Goal: Task Accomplishment & Management: Complete application form

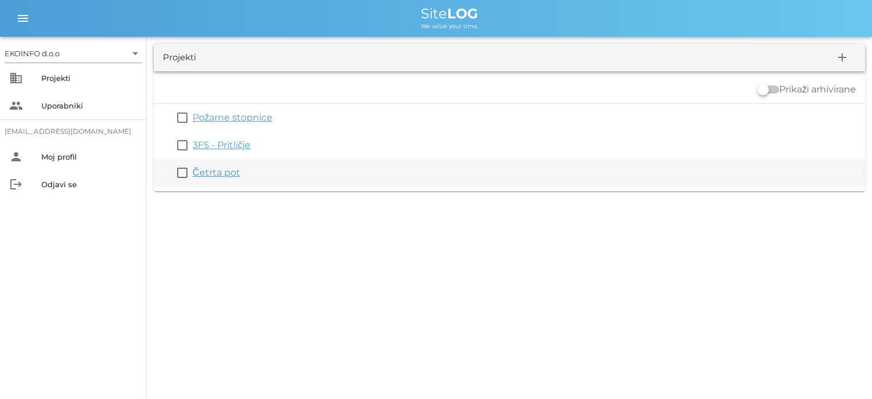
click at [218, 181] on div "check_box_outline_blank Četrta pot" at bounding box center [510, 173] width 712 height 28
click at [217, 175] on link "Četrta pot" at bounding box center [217, 172] width 48 height 11
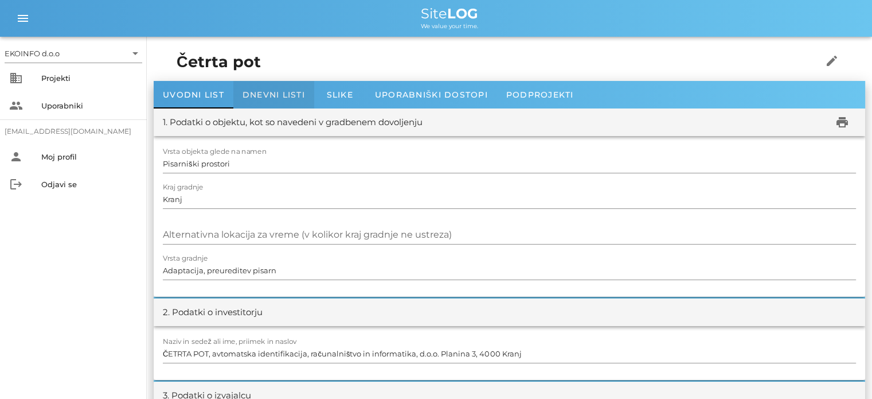
click at [263, 93] on span "Dnevni listi" at bounding box center [274, 94] width 63 height 10
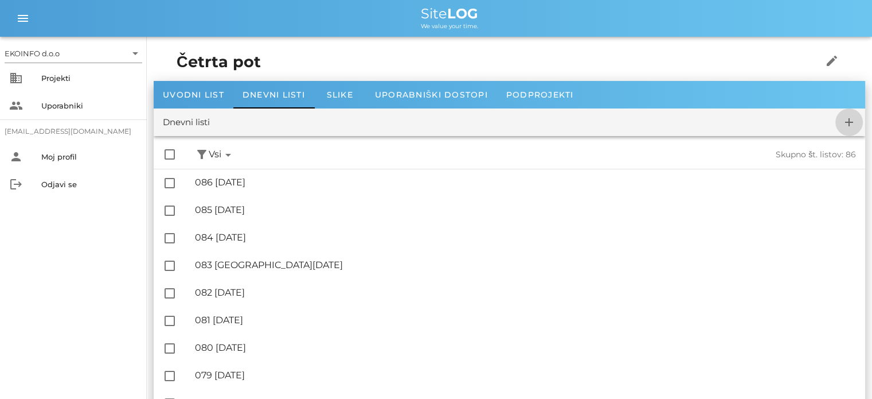
click at [848, 122] on icon "add" at bounding box center [849, 122] width 14 height 14
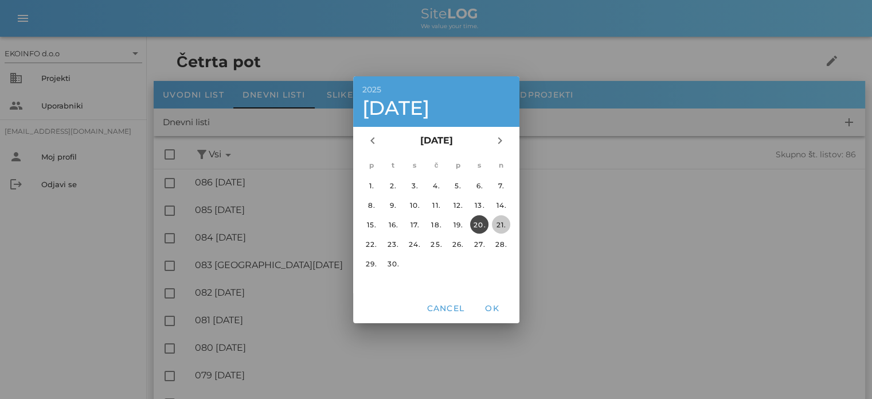
click at [494, 227] on div "21." at bounding box center [501, 224] width 18 height 9
click at [489, 311] on span "OK" at bounding box center [492, 308] width 28 height 10
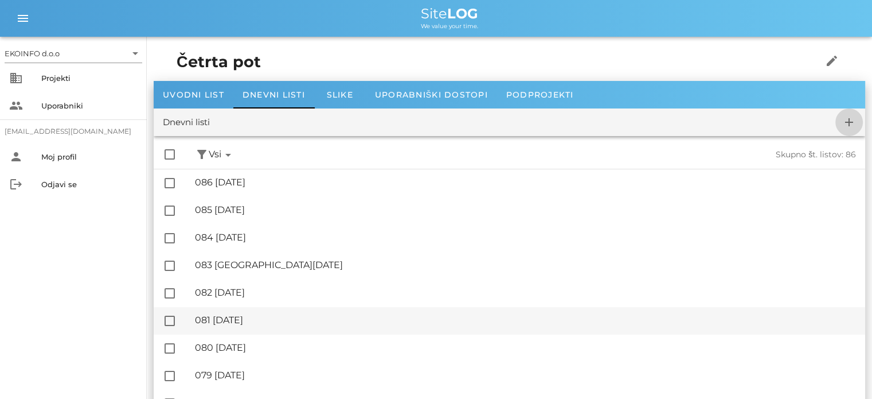
checkbox input "false"
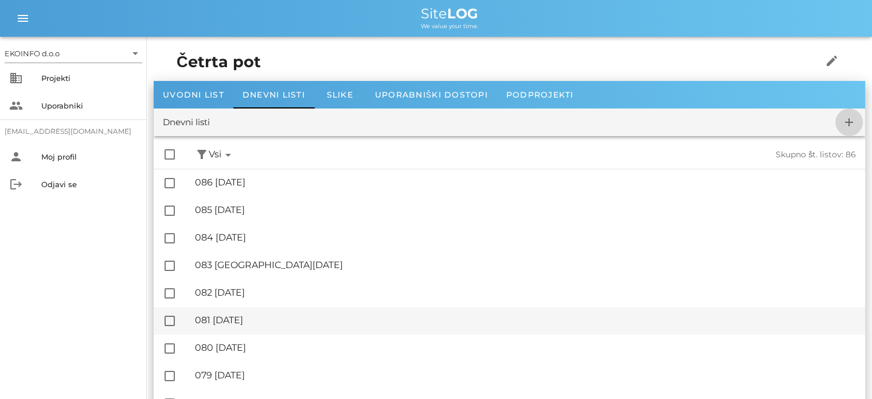
checkbox input "false"
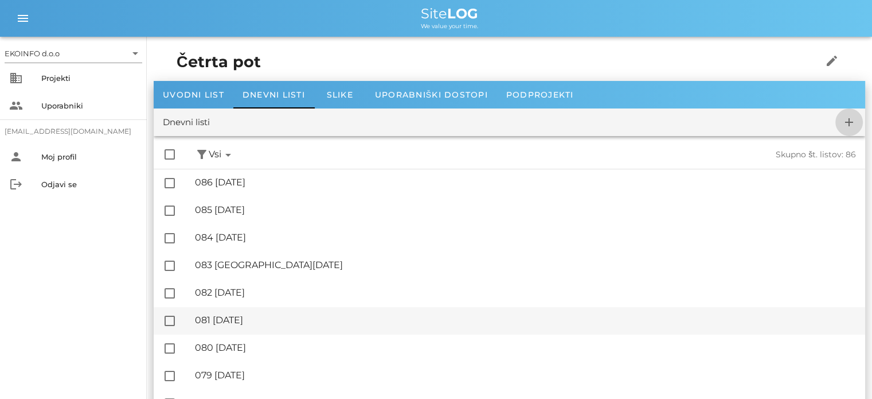
checkbox input "false"
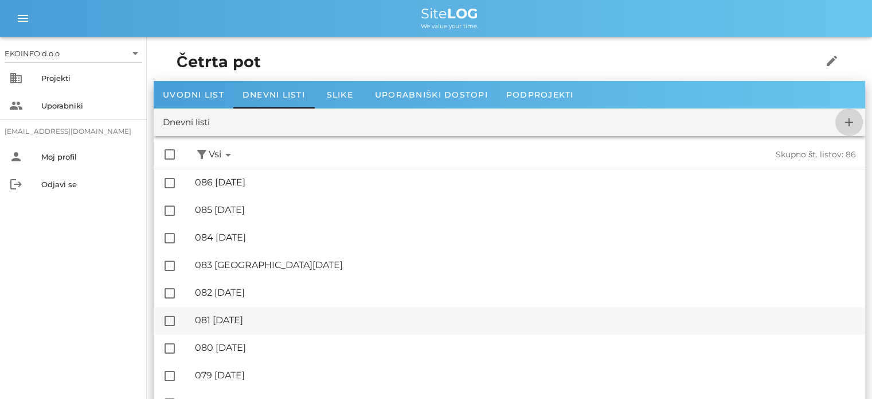
checkbox input "false"
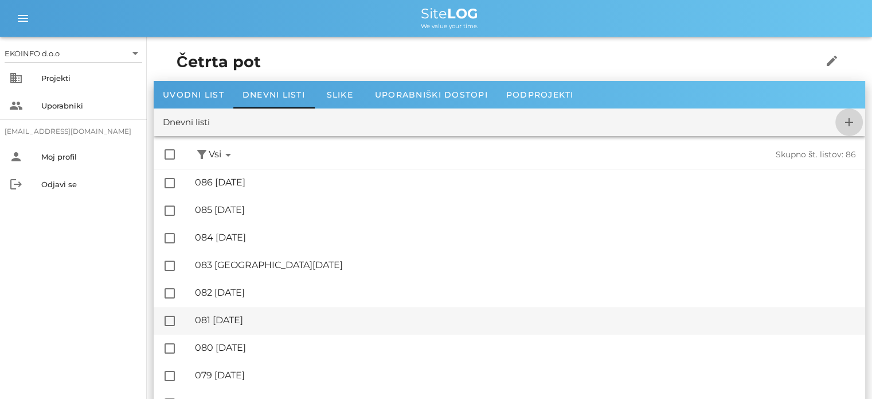
checkbox input "false"
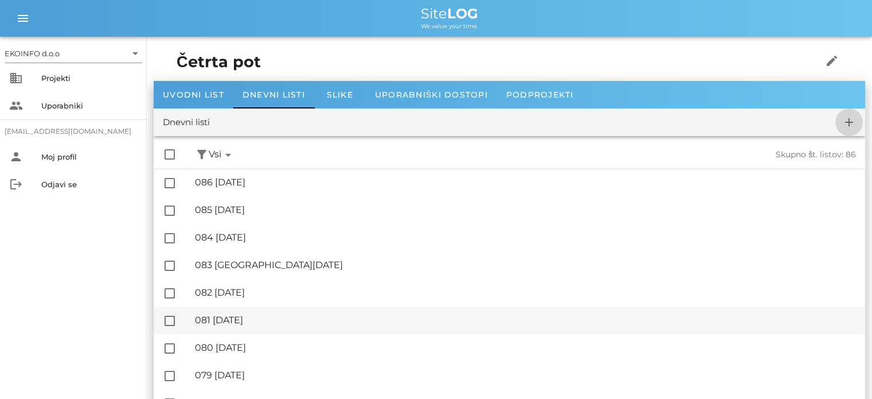
checkbox input "false"
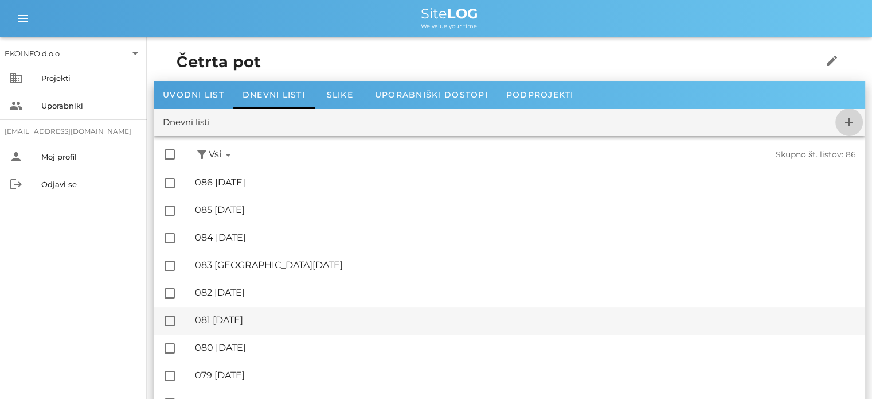
checkbox input "false"
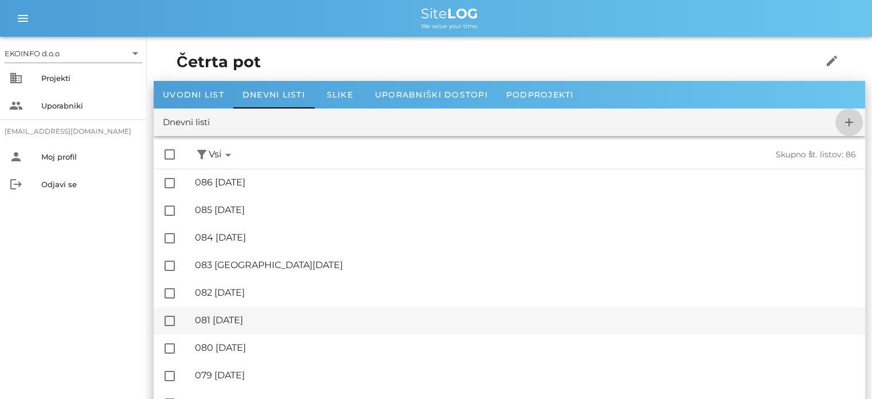
checkbox input "false"
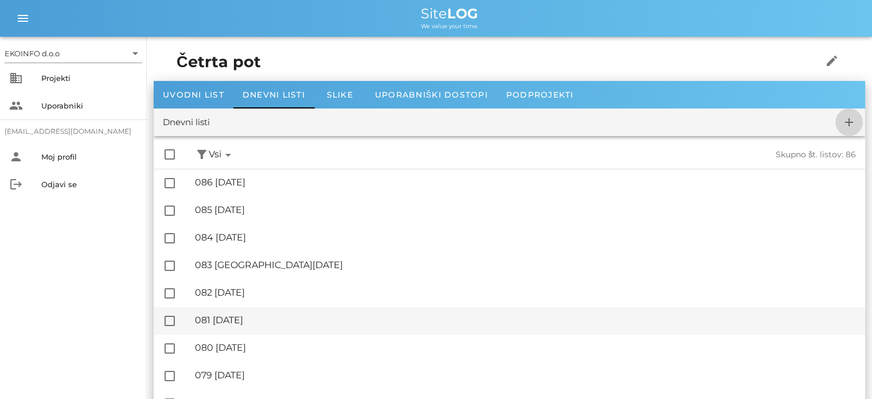
checkbox input "false"
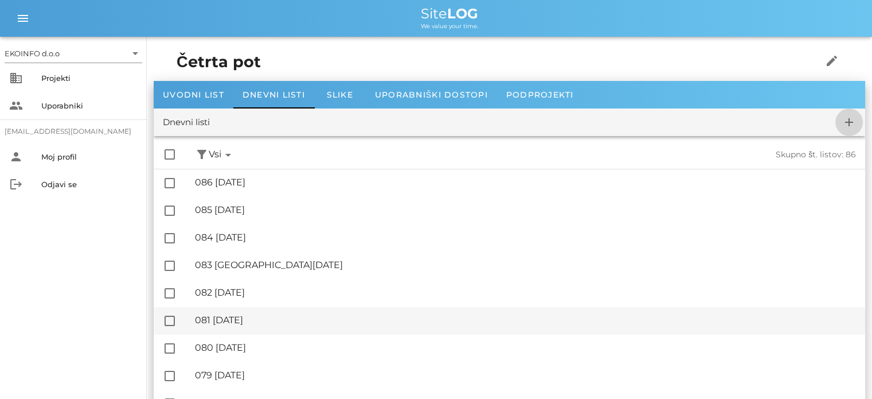
checkbox input "false"
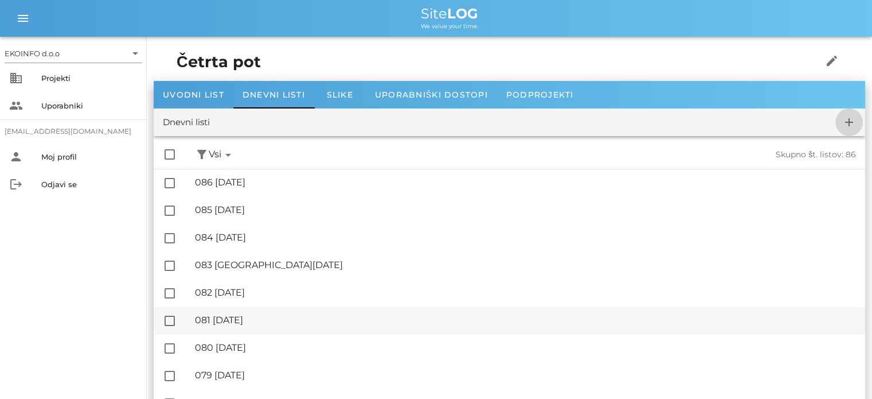
checkbox input "false"
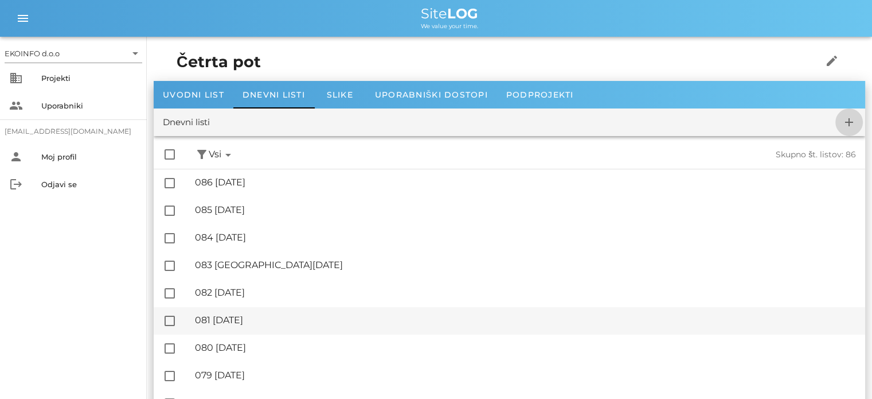
checkbox input "false"
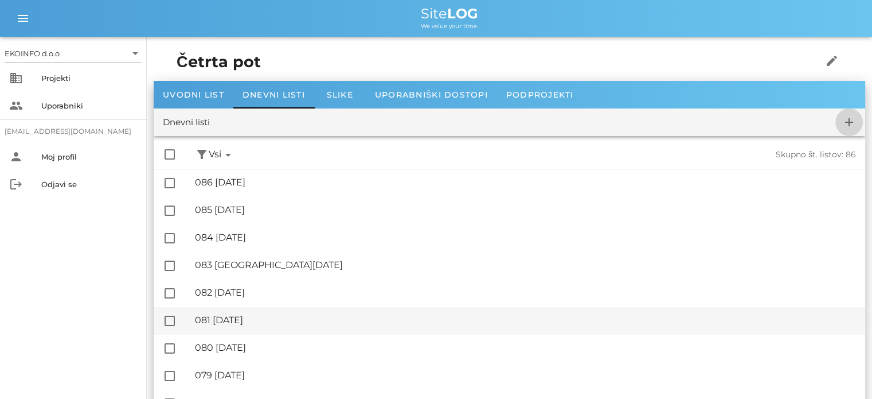
checkbox input "false"
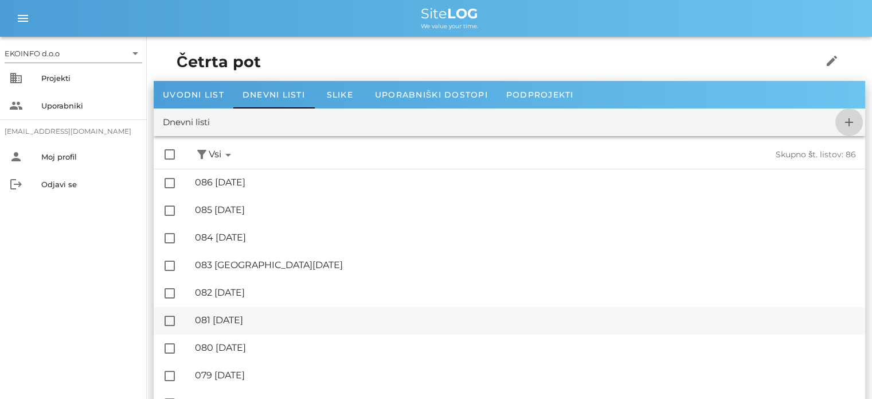
checkbox input "false"
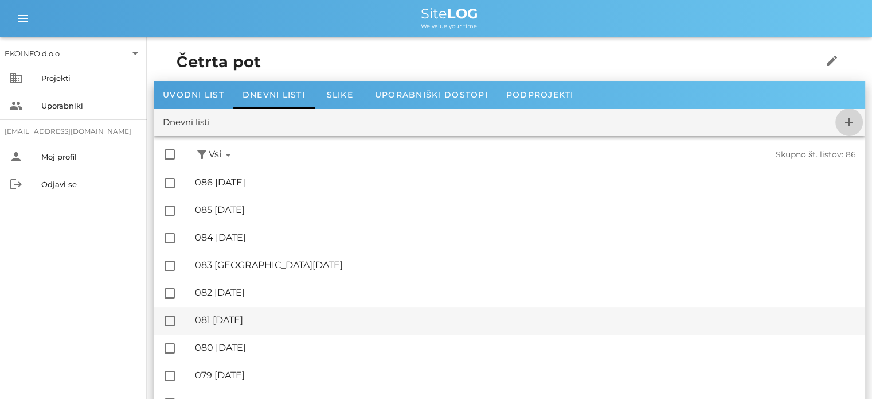
checkbox input "false"
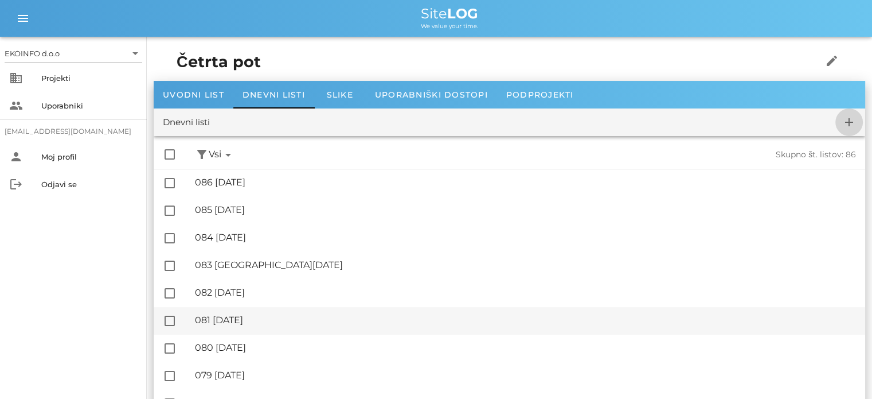
checkbox input "false"
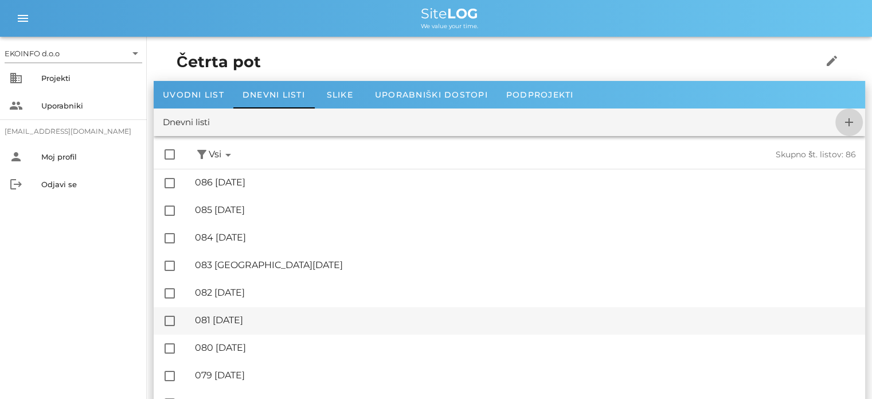
checkbox input "false"
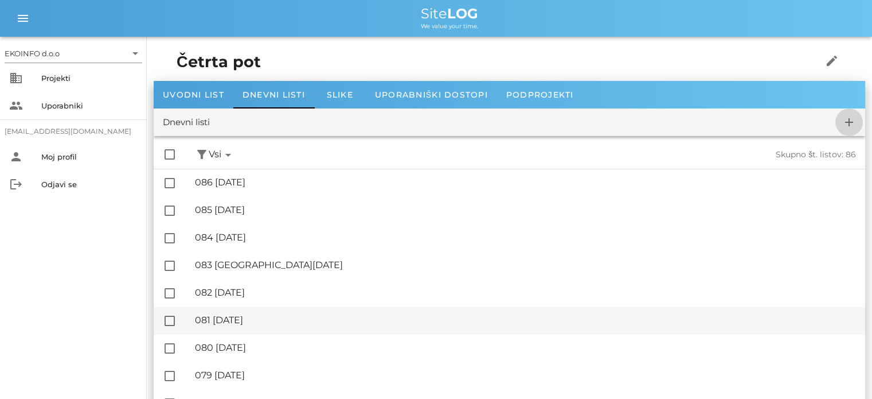
checkbox input "false"
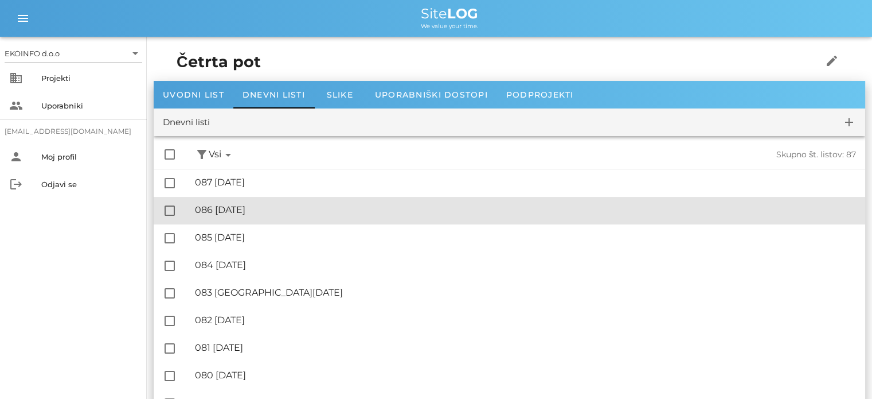
click at [286, 210] on div "🔏 086 [DATE]" at bounding box center [525, 209] width 661 height 11
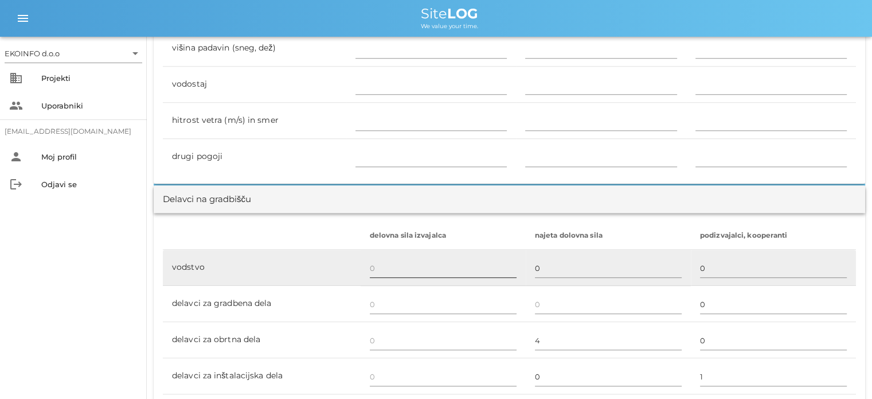
scroll to position [631, 0]
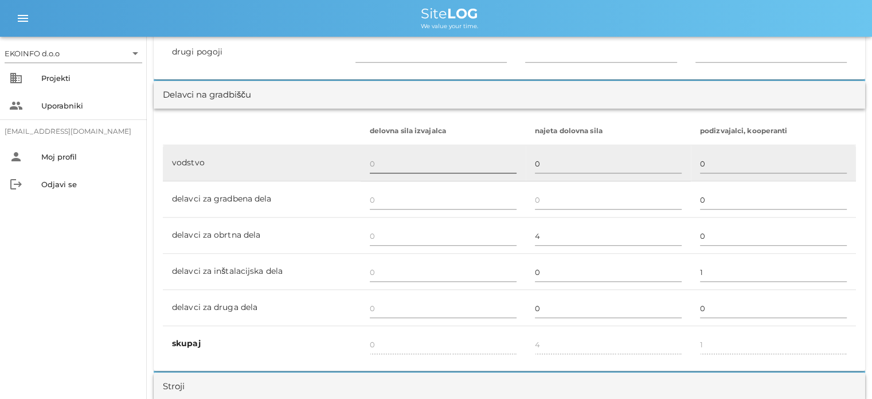
drag, startPoint x: 373, startPoint y: 155, endPoint x: 374, endPoint y: 165, distance: 9.2
click at [374, 160] on input "text" at bounding box center [443, 163] width 147 height 18
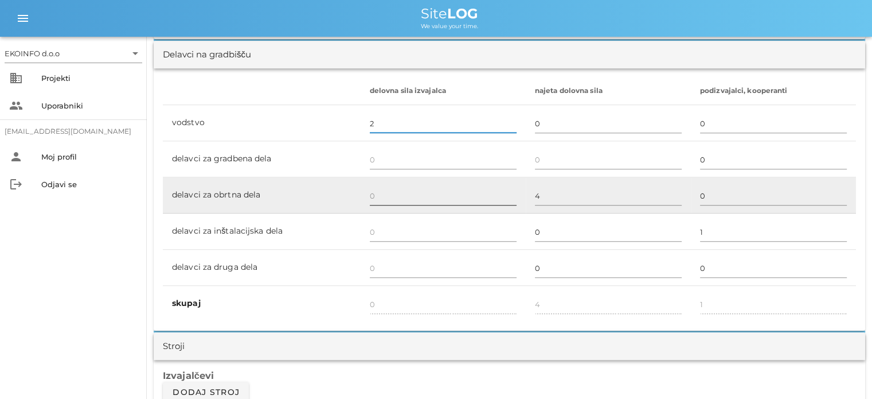
scroll to position [688, 0]
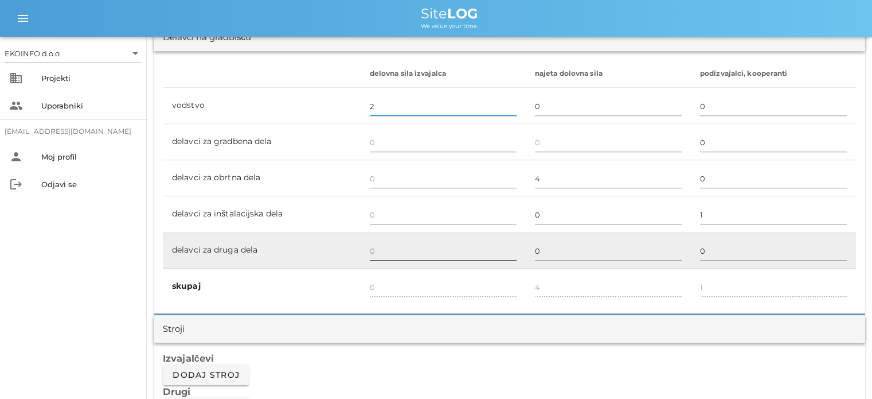
type input "2"
click at [380, 245] on input "text" at bounding box center [443, 250] width 147 height 18
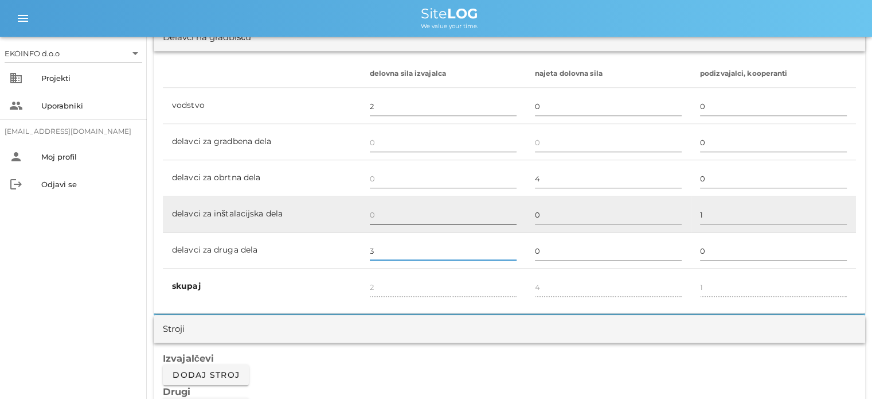
type input "3"
type input "5"
click at [381, 211] on input "text" at bounding box center [443, 214] width 147 height 18
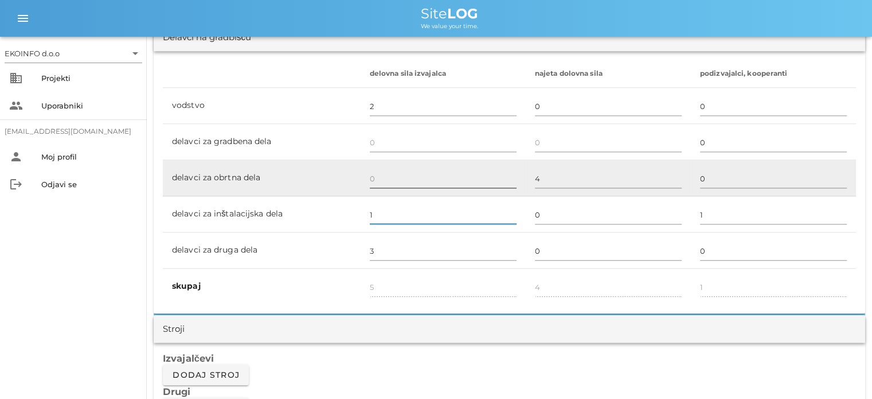
type input "1"
type input "6"
click at [391, 184] on input "text" at bounding box center [443, 178] width 147 height 18
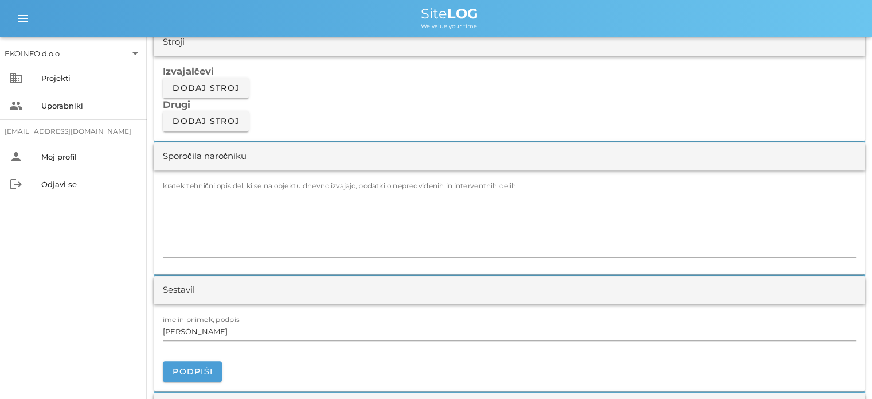
scroll to position [1032, 0]
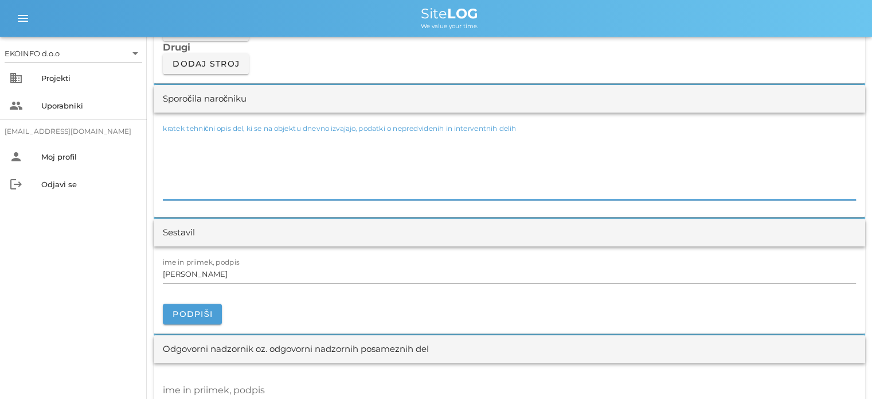
click at [169, 136] on textarea "kratek tehnični opis del, ki se na objektu dnevno izvajajo, podatki o nepredvid…" at bounding box center [509, 165] width 693 height 69
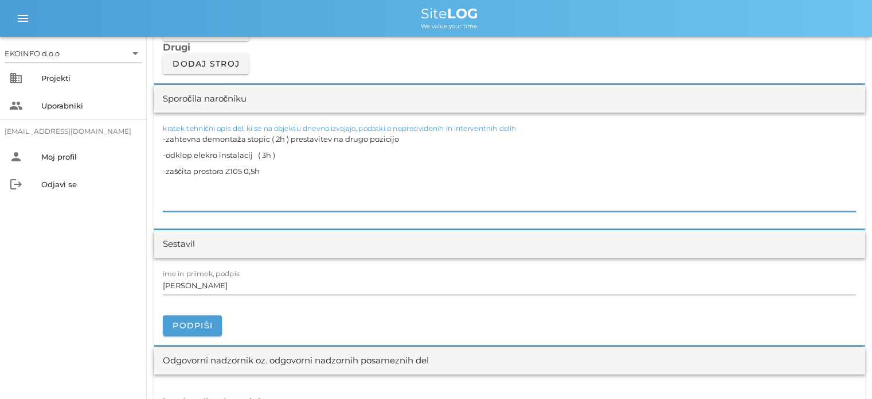
click at [245, 167] on textarea "-zahtevna demontaža stopic ( 2h ) prestavitev na drugo pozicijo -odklop elekro …" at bounding box center [509, 171] width 693 height 80
click at [268, 167] on textarea "-zahtevna demontaža stopic ( 2h ) prestavitev na drugo pozicijo -odklop elekro …" at bounding box center [509, 171] width 693 height 80
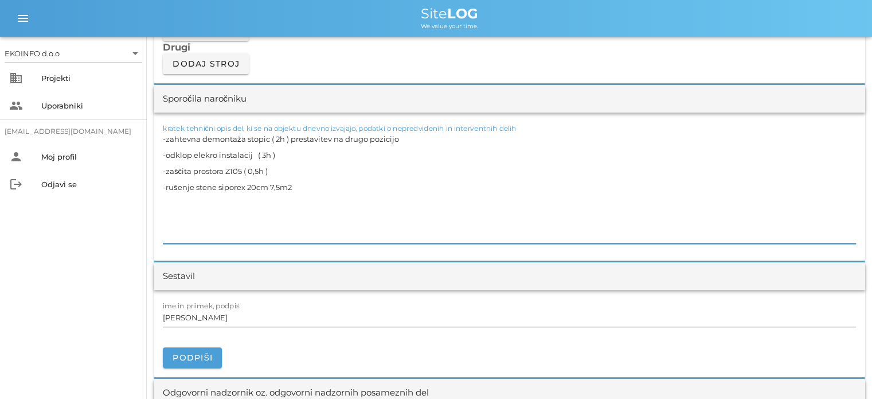
click at [248, 186] on textarea "-zahtevna demontaža stopic ( 2h ) prestavitev na drugo pozicijo -odklop elekro …" at bounding box center [509, 187] width 693 height 112
click at [421, 182] on textarea "-zahtevna demontaža stopic ( 2h ) prestavitev na drugo pozicijo -odklop elekro …" at bounding box center [509, 187] width 693 height 112
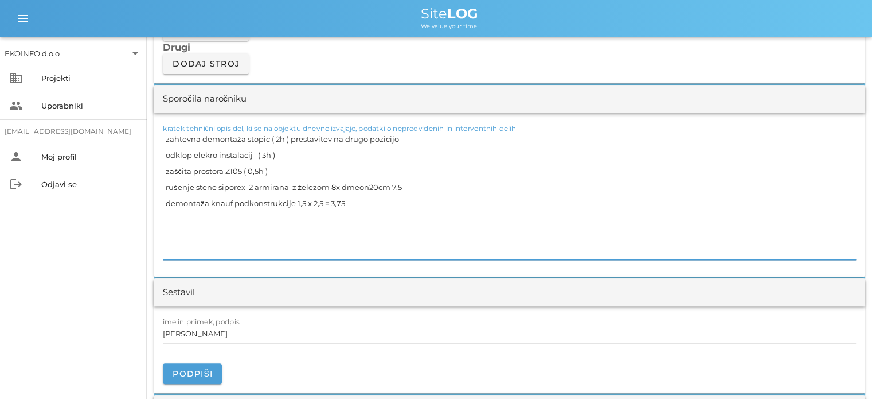
click at [358, 186] on textarea "-zahtevna demontaža stopic ( 2h ) prestavitev na drugo pozicijo -odklop elekro …" at bounding box center [509, 195] width 693 height 128
click at [387, 184] on textarea "-zahtevna demontaža stopic ( 2h ) prestavitev na drugo pozicijo -odklop elekro …" at bounding box center [509, 195] width 693 height 128
click at [348, 200] on textarea "-zahtevna demontaža stopic ( 2h ) prestavitev na drugo pozicijo -odklop elekro …" at bounding box center [509, 195] width 693 height 128
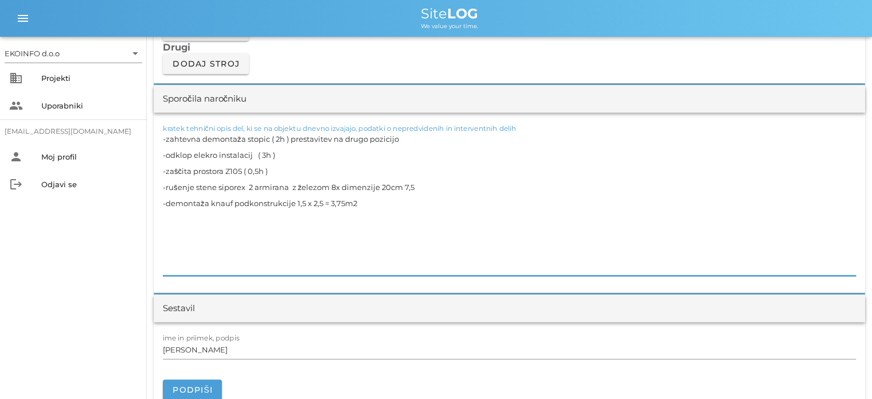
click at [167, 252] on textarea "-zahtevna demontaža stopic ( 2h ) prestavitev na drugo pozicijo -odklop elekro …" at bounding box center [509, 203] width 693 height 145
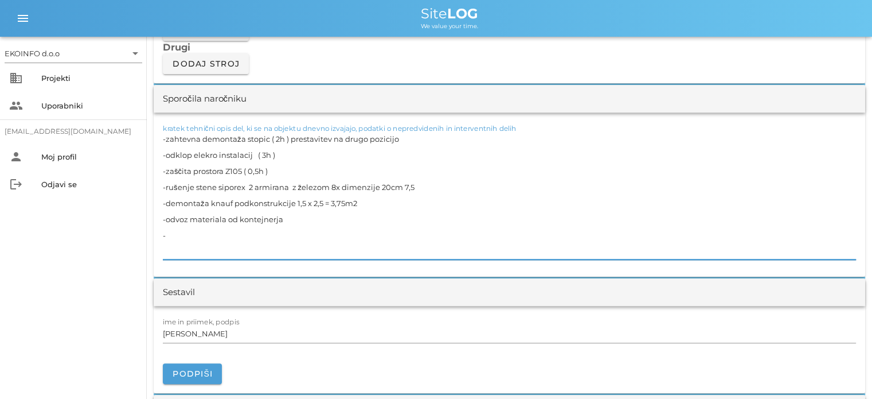
click at [163, 137] on textarea "-zahtevna demontaža stopic ( 2h ) prestavitev na drugo pozicijo -odklop elekro …" at bounding box center [509, 195] width 693 height 128
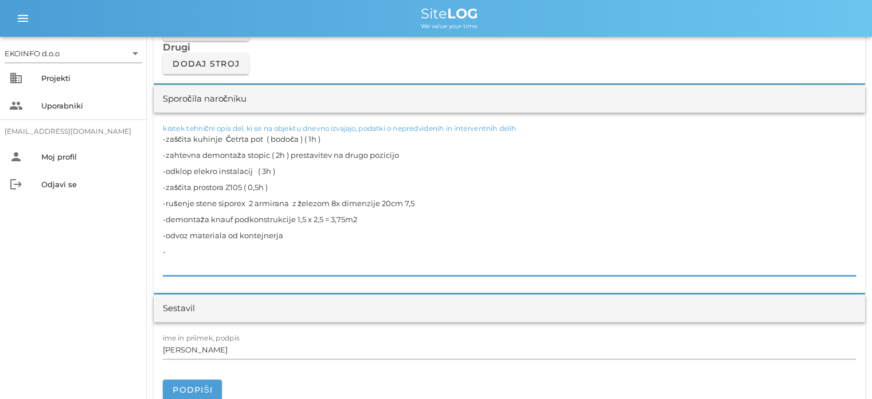
click at [420, 204] on textarea "-zaščita kuhinje Četrta pot ( bodoča ) ( 1h ) -zahtevna demontaža stopic ( 2h )…" at bounding box center [509, 203] width 693 height 145
click at [292, 225] on textarea "-zaščita kuhinje Četrta pot ( bodoča ) ( 1h ) -zahtevna demontaža stopic ( 2h )…" at bounding box center [509, 203] width 693 height 145
click at [287, 239] on textarea "-zaščita kuhinje Četrta pot ( bodoča ) ( 1h ) -zahtevna demontaža stopic ( 2h )…" at bounding box center [509, 203] width 693 height 145
click at [140, 217] on div "EKOINFO d.o.o arrow_drop_down business Projekti people Uporabniki [EMAIL_ADDRES…" at bounding box center [73, 218] width 147 height 362
click at [178, 252] on textarea "-zaščita kuhinje Četrta pot ( bodoča ) ( 1h ) -zahtevna demontaža stopic ( 2h )…" at bounding box center [509, 203] width 693 height 145
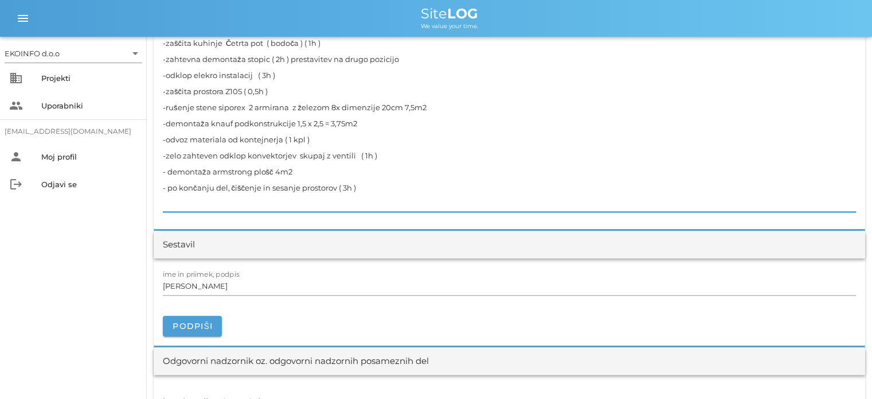
scroll to position [1147, 0]
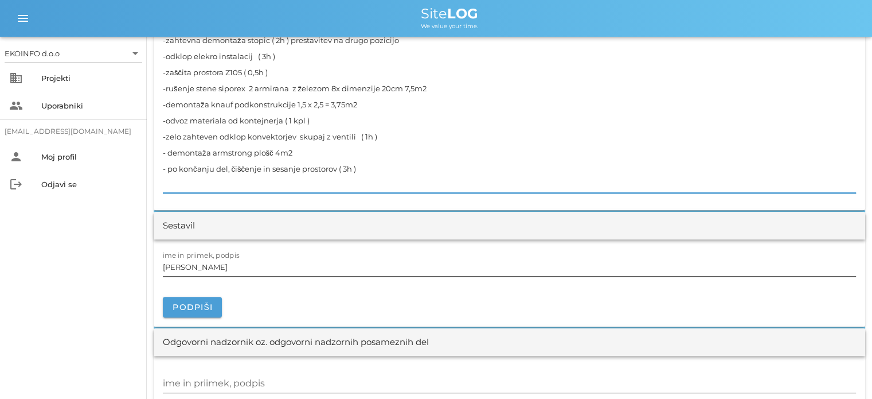
type textarea "-zaščita kuhinje Četrta pot ( bodoča ) ( 1h ) -zahtevna demontaža stopic ( 2h )…"
click at [215, 265] on input "[PERSON_NAME]" at bounding box center [509, 266] width 693 height 18
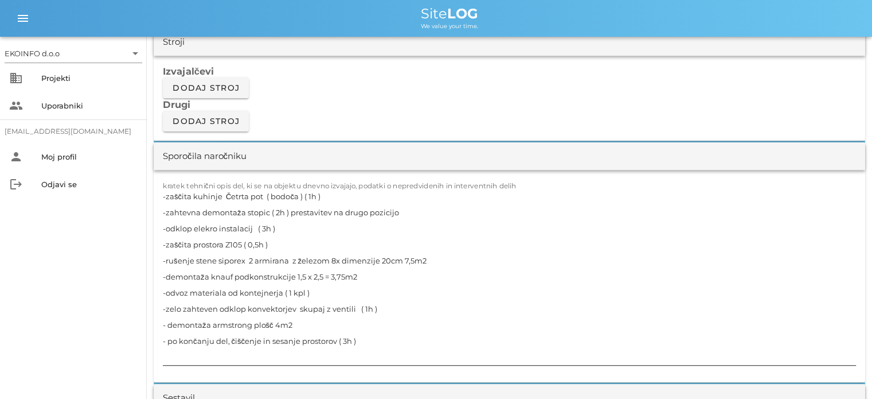
scroll to position [803, 0]
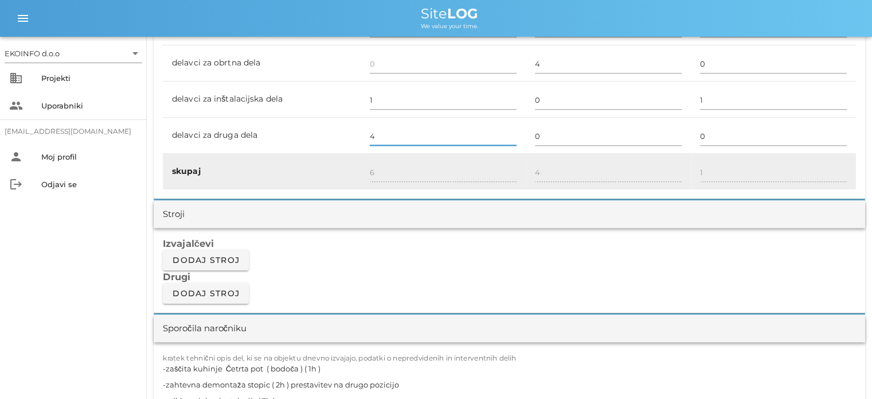
type input "4"
type input "7"
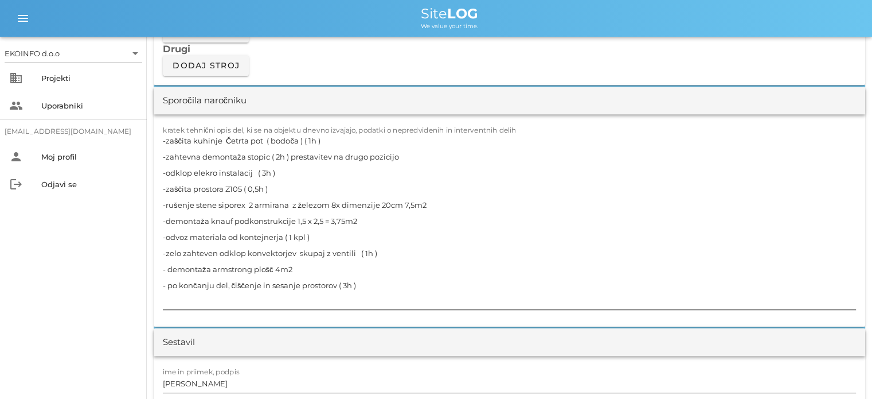
scroll to position [1147, 0]
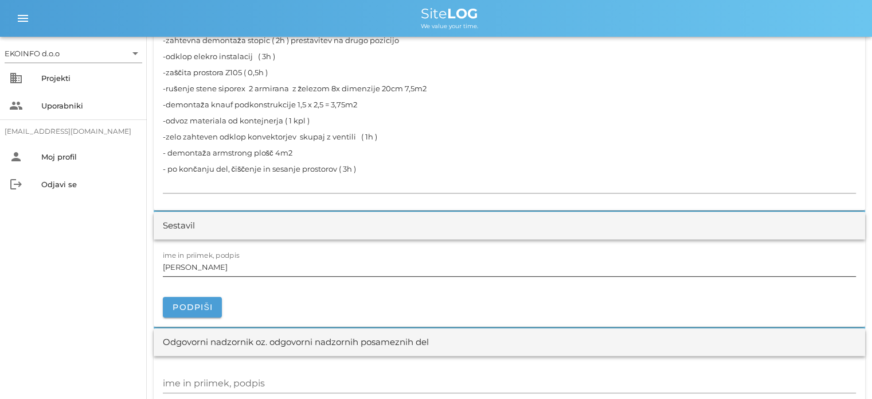
click at [229, 266] on input "[PERSON_NAME]" at bounding box center [509, 266] width 693 height 18
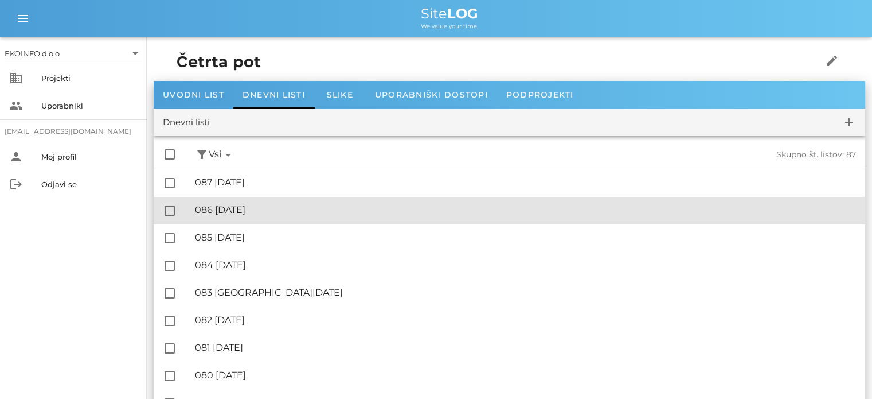
click at [224, 204] on div "🔏 086 [DATE]" at bounding box center [525, 209] width 661 height 11
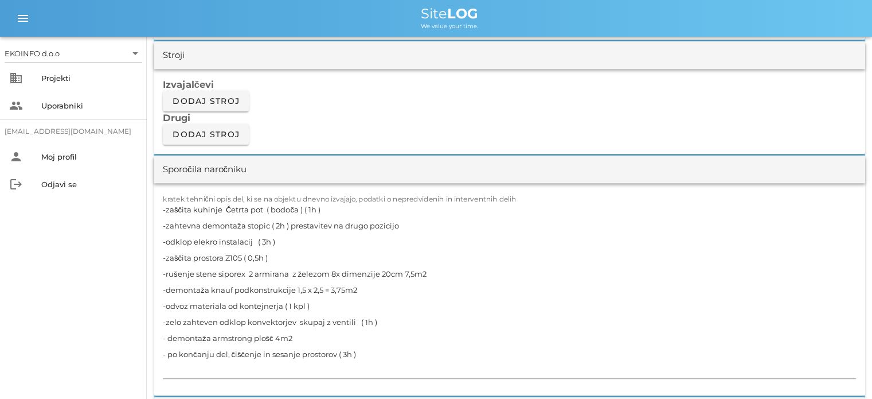
scroll to position [1032, 0]
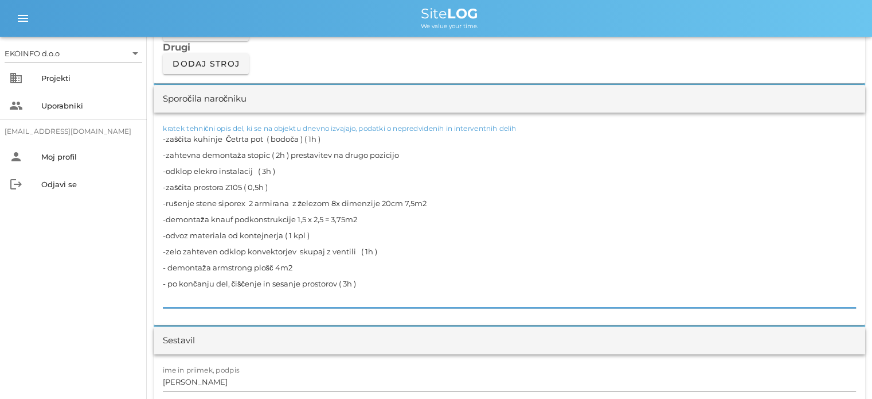
drag, startPoint x: 305, startPoint y: 138, endPoint x: 164, endPoint y: 144, distance: 140.6
click at [164, 144] on textarea "-zaščita kuhinje Četrta pot ( bodoča ) ( 1h ) -zahtevna demontaža stopic ( 2h )…" at bounding box center [509, 219] width 693 height 177
drag, startPoint x: 398, startPoint y: 153, endPoint x: 150, endPoint y: 152, distance: 247.7
click at [150, 152] on div "[DATE] Close Četrta pot Uvodni list Dnevni listi Slike Dnevni list na [DATE] ✓ …" at bounding box center [509, 359] width 725 height 2710
click at [427, 158] on textarea "-zaščita kuhinje Četrta pot ( bodoča ) ( 1h ) -zahtevna demontaža stopic ( 2h )…" at bounding box center [509, 219] width 693 height 177
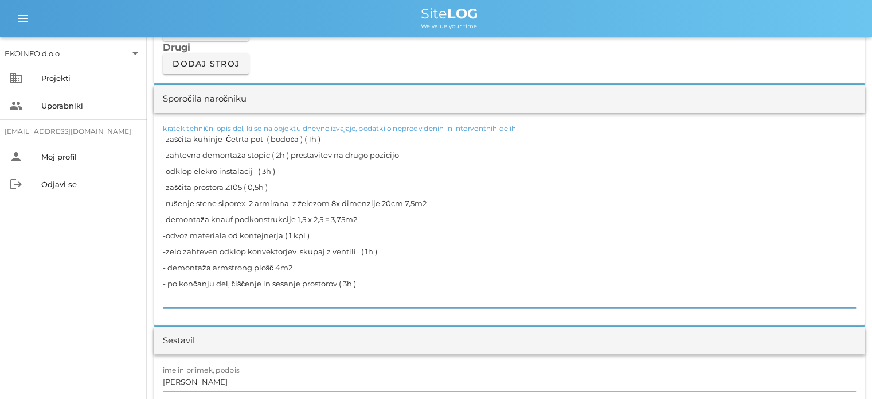
click at [422, 155] on textarea "-zaščita kuhinje Četrta pot ( bodoča ) ( 1h ) -zahtevna demontaža stopic ( 2h )…" at bounding box center [509, 219] width 693 height 177
drag, startPoint x: 391, startPoint y: 151, endPoint x: 191, endPoint y: 159, distance: 200.3
click at [191, 159] on textarea "-zaščita kuhinje Četrta pot ( bodoča ) ( 1h ) -zahtevna demontaža stopic ( 2h )…" at bounding box center [509, 219] width 693 height 177
click at [395, 161] on textarea "-zaščita kuhinje Četrta pot ( bodoča ) ( 1h ) -zahtevna demontaža stopic ( 2h )…" at bounding box center [509, 219] width 693 height 177
drag, startPoint x: 399, startPoint y: 153, endPoint x: 164, endPoint y: 152, distance: 234.5
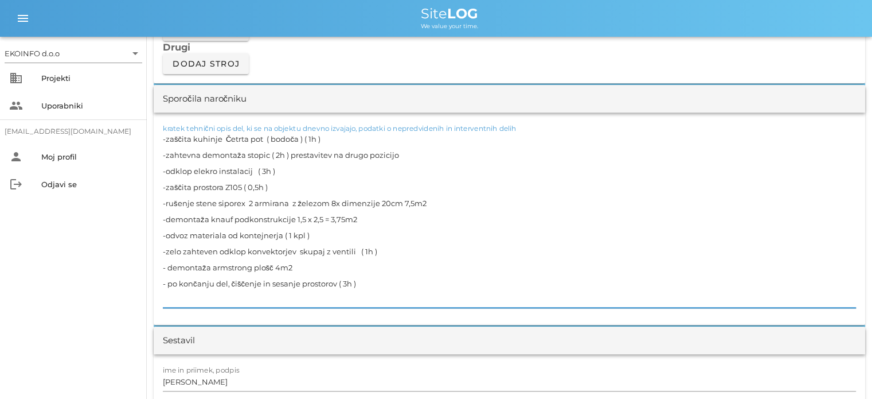
click at [164, 152] on textarea "-zaščita kuhinje Četrta pot ( bodoča ) ( 1h ) -zahtevna demontaža stopic ( 2h )…" at bounding box center [509, 219] width 693 height 177
type textarea "-zaščita kuhinje Četrta pot ( bodoča ) ( 1h ) - -odklop elekro instalacij ( 3h …"
click at [217, 381] on input "[PERSON_NAME]" at bounding box center [509, 381] width 693 height 18
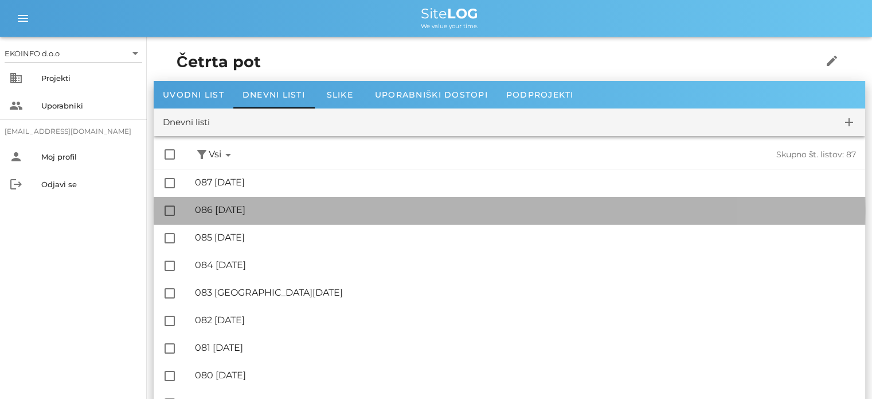
click at [262, 206] on div "🔏 086 [DATE]" at bounding box center [525, 209] width 661 height 11
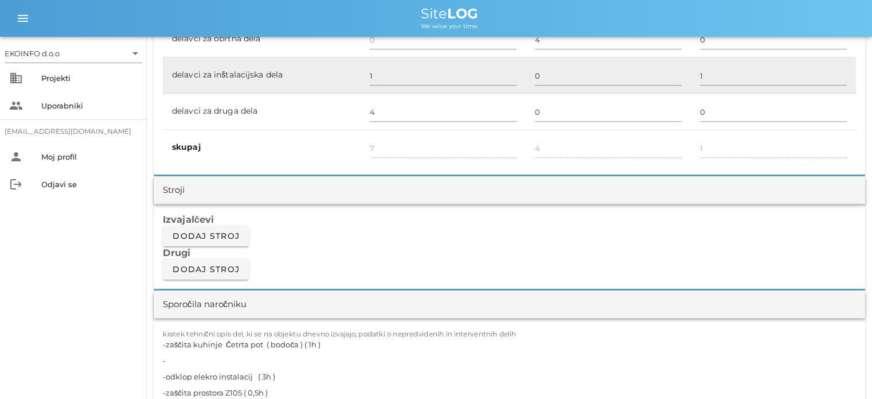
scroll to position [975, 0]
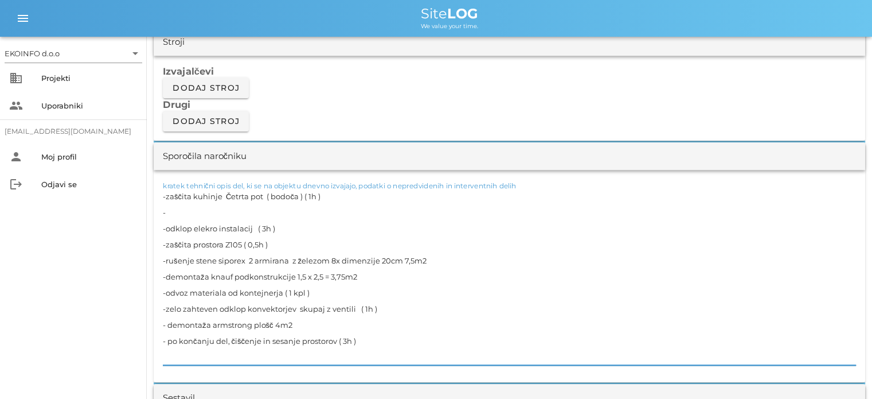
click at [175, 206] on textarea "-zaščita kuhinje Četrta pot ( bodoča ) ( 1h ) - -odklop elekro instalacij ( 3h …" at bounding box center [509, 276] width 693 height 177
click at [282, 228] on textarea "-zaščita kuhinje Četrta pot ( bodoča ) ( 1h ) -zelo zahtevna demontaža stopnic …" at bounding box center [509, 276] width 693 height 177
drag, startPoint x: 419, startPoint y: 209, endPoint x: 166, endPoint y: 213, distance: 252.9
click at [166, 213] on textarea "-zaščita kuhinje Četrta pot ( bodoča ) ( 1h ) -zelo zahtevna demontaža stopnic …" at bounding box center [509, 276] width 693 height 177
drag, startPoint x: 253, startPoint y: 229, endPoint x: 165, endPoint y: 229, distance: 88.3
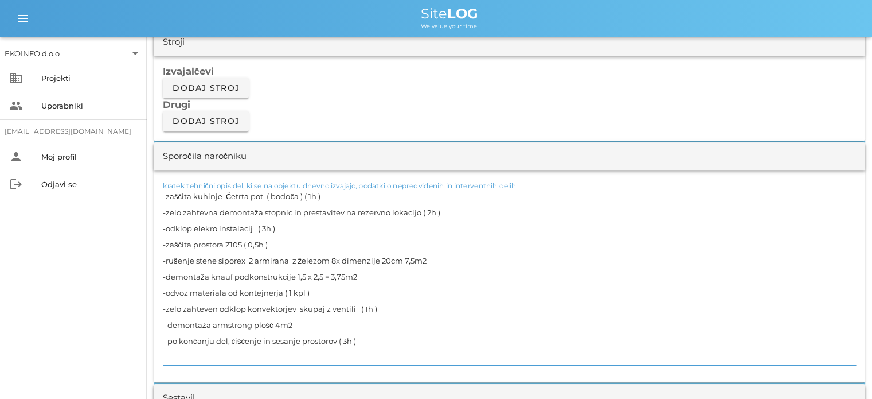
click at [165, 229] on textarea "-zaščita kuhinje Četrta pot ( bodoča ) ( 1h ) -zelo zahtevna demontaža stopnic …" at bounding box center [509, 276] width 693 height 177
click at [209, 226] on textarea "-zaščita kuhinje Četrta pot ( bodoča ) ( 1h ) -zelo zahtevna demontaža stopnic …" at bounding box center [509, 276] width 693 height 177
click at [251, 231] on textarea "-zaščita kuhinje Četrta pot ( bodoča ) ( 1h ) -zelo zahtevna demontaža stopnic …" at bounding box center [509, 276] width 693 height 177
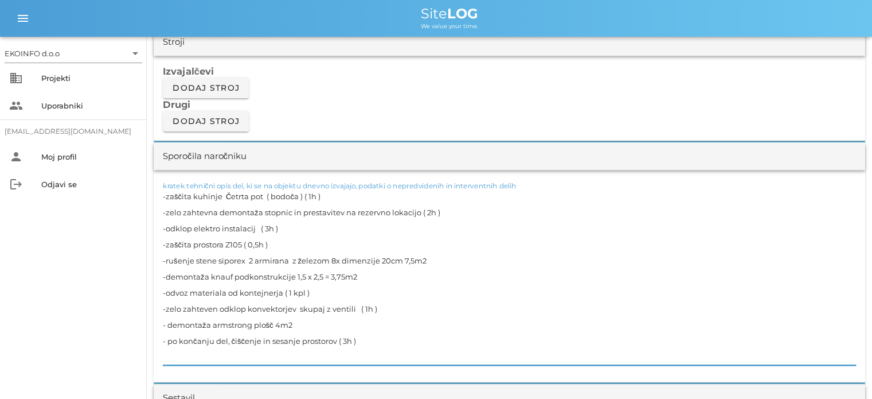
drag, startPoint x: 243, startPoint y: 244, endPoint x: 167, endPoint y: 247, distance: 75.8
click at [167, 247] on textarea "-zaščita kuhinje Četrta pot ( bodoča ) ( 1h ) -zelo zahtevna demontaža stopnic …" at bounding box center [509, 276] width 693 height 177
type textarea "-zaščita kuhinje Četrta pot ( bodoča ) ( 1h ) -zelo zahtevna demontaža stopnic …"
drag, startPoint x: 401, startPoint y: 259, endPoint x: 166, endPoint y: 264, distance: 235.2
click at [166, 264] on textarea "-zaščita kuhinje Četrta pot ( bodoča ) ( 1h ) -zelo zahtevna demontaža stopnic …" at bounding box center [509, 276] width 693 height 177
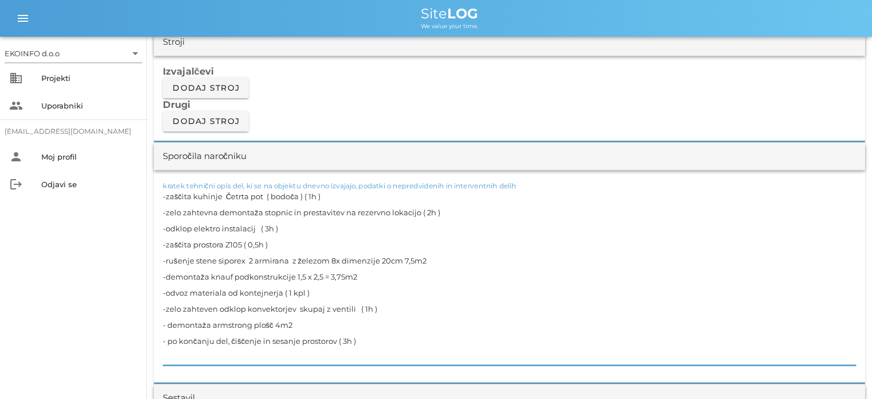
drag, startPoint x: 322, startPoint y: 272, endPoint x: 165, endPoint y: 279, distance: 157.3
click at [165, 279] on textarea "-zaščita kuhinje Četrta pot ( bodoča ) ( 1h ) -zelo zahtevna demontaža stopnic …" at bounding box center [509, 276] width 693 height 177
drag, startPoint x: 283, startPoint y: 291, endPoint x: 166, endPoint y: 291, distance: 116.4
click at [166, 291] on textarea "-zaščita kuhinje Četrta pot ( bodoča ) ( 1h ) -zelo zahtevna demontaža stopnic …" at bounding box center [509, 276] width 693 height 177
drag, startPoint x: 354, startPoint y: 305, endPoint x: 165, endPoint y: 314, distance: 188.9
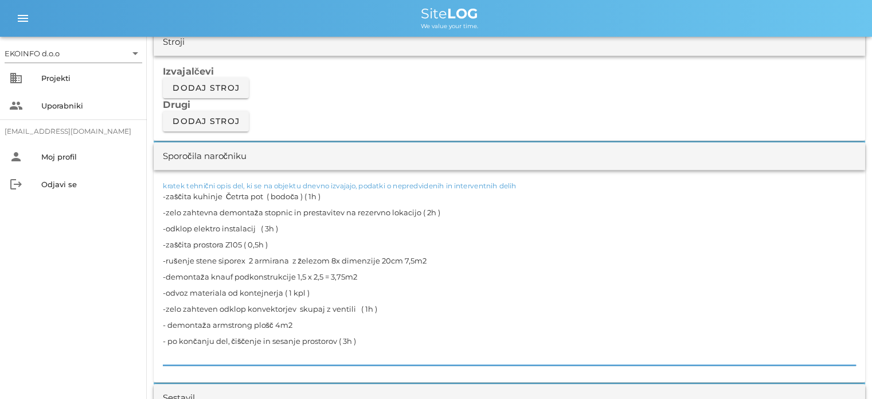
click at [165, 314] on textarea "-zaščita kuhinje Četrta pot ( bodoča ) ( 1h ) -zelo zahtevna demontaža stopnic …" at bounding box center [509, 276] width 693 height 177
drag, startPoint x: 272, startPoint y: 322, endPoint x: 166, endPoint y: 326, distance: 106.2
click at [166, 326] on textarea "-zaščita kuhinje Četrta pot ( bodoča ) ( 1h ) -zelo zahtevna demontaža stopnic …" at bounding box center [509, 276] width 693 height 177
drag, startPoint x: 338, startPoint y: 337, endPoint x: 166, endPoint y: 341, distance: 172.1
click at [166, 341] on textarea "-zaščita kuhinje Četrta pot ( bodoča ) ( 1h ) -zelo zahtevna demontaža stopnic …" at bounding box center [509, 276] width 693 height 177
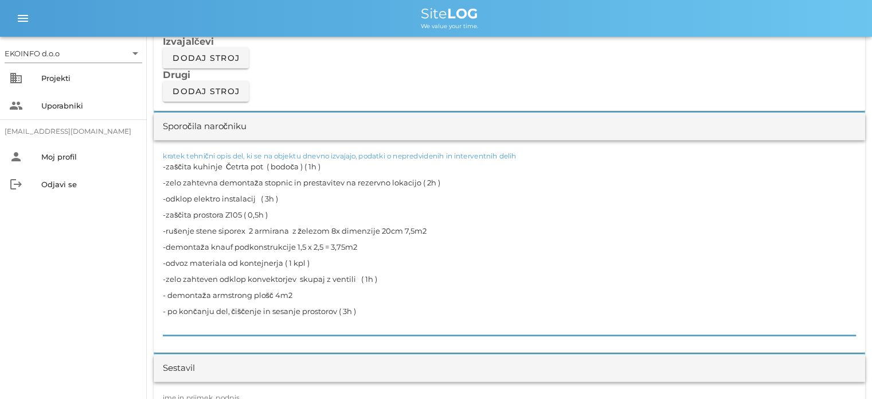
scroll to position [1032, 0]
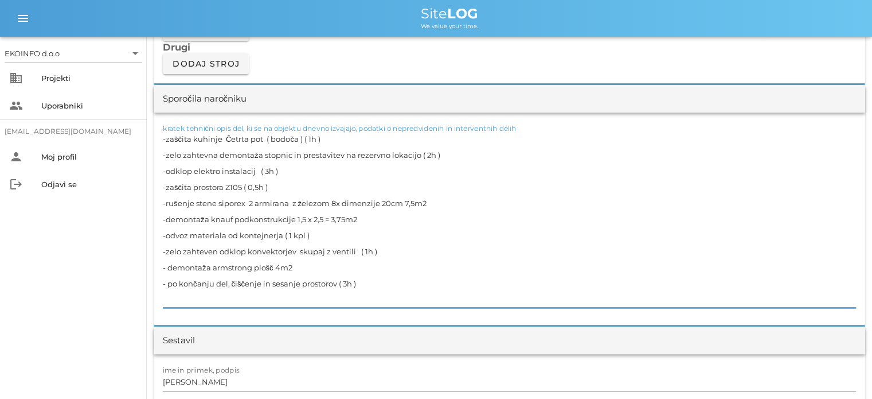
click at [356, 272] on textarea "-zaščita kuhinje Četrta pot ( bodoča ) ( 1h ) -zelo zahtevna demontaža stopnic …" at bounding box center [509, 219] width 693 height 177
click at [213, 376] on input "[PERSON_NAME]" at bounding box center [509, 381] width 693 height 18
